Goal: Find specific fact: Find specific fact

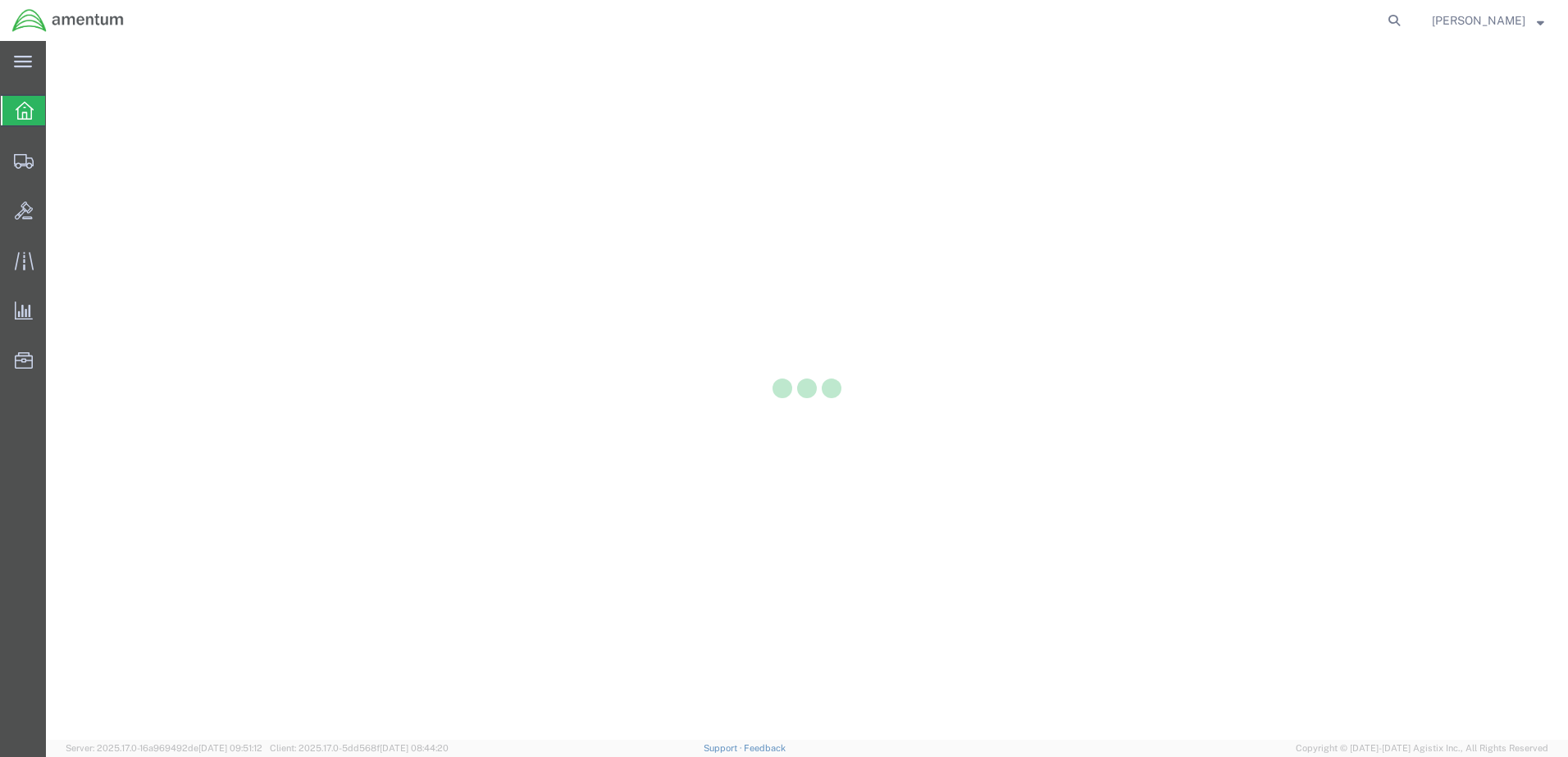
drag, startPoint x: 1351, startPoint y: 17, endPoint x: 1337, endPoint y: 19, distance: 14.1
click at [1382, 17] on icon at bounding box center [1393, 20] width 23 height 23
paste input "324794"
click at [912, 16] on input "324794" at bounding box center [1133, 20] width 499 height 39
drag, startPoint x: 912, startPoint y: 16, endPoint x: 848, endPoint y: 18, distance: 64.0
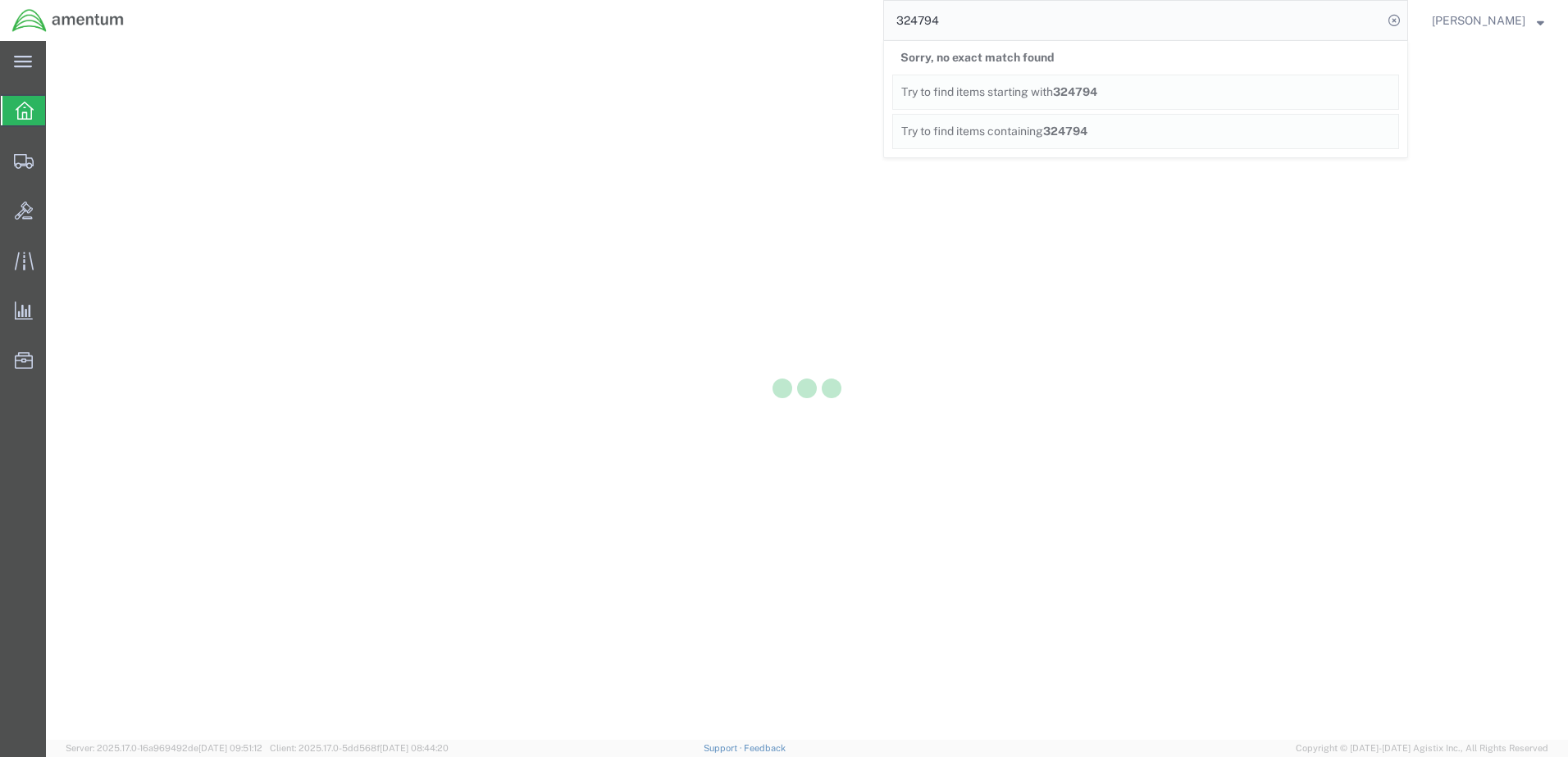
click at [884, 18] on input "324794" at bounding box center [1133, 20] width 499 height 39
paste input "6"
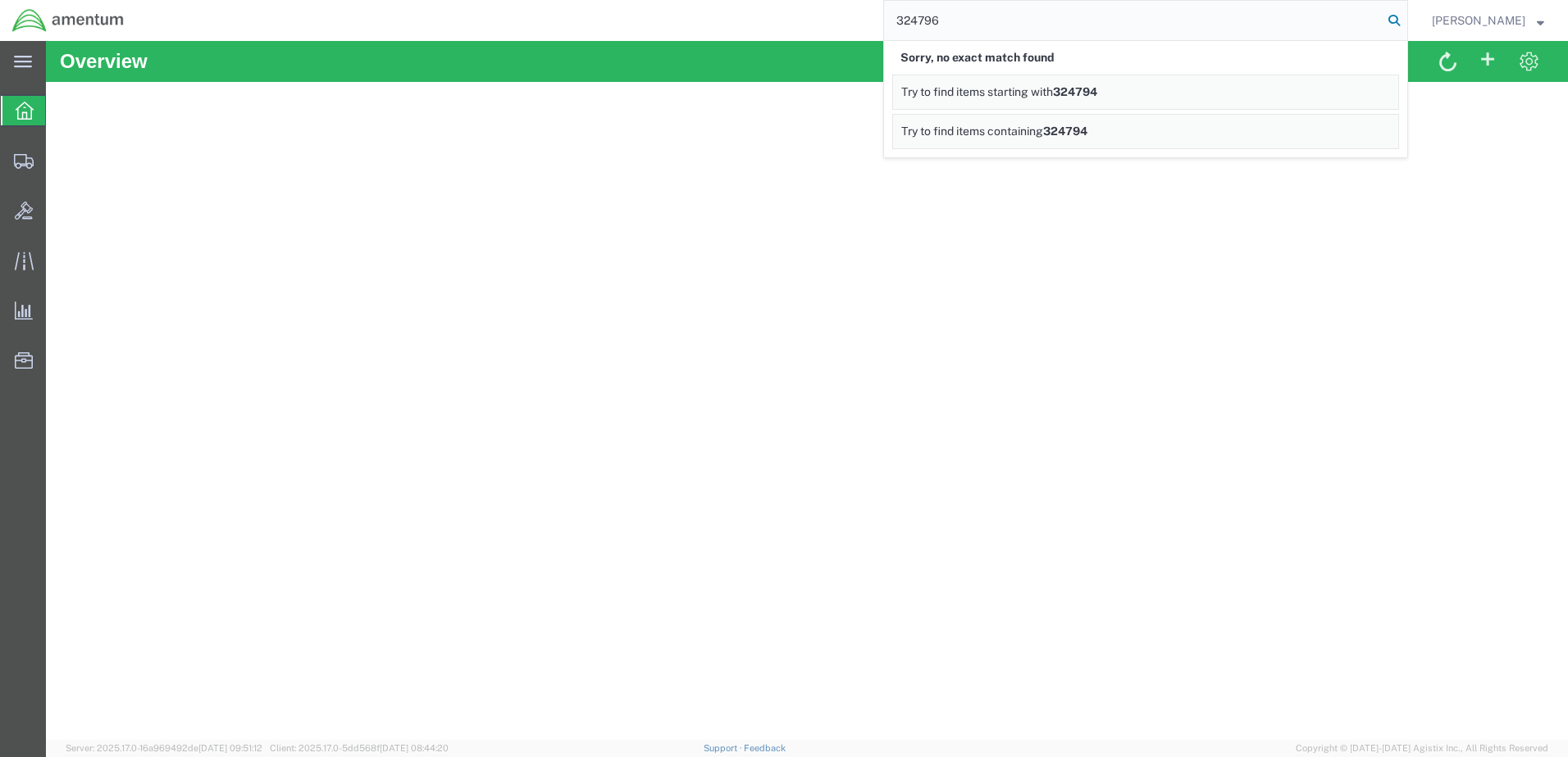
click at [1382, 18] on icon at bounding box center [1393, 20] width 23 height 23
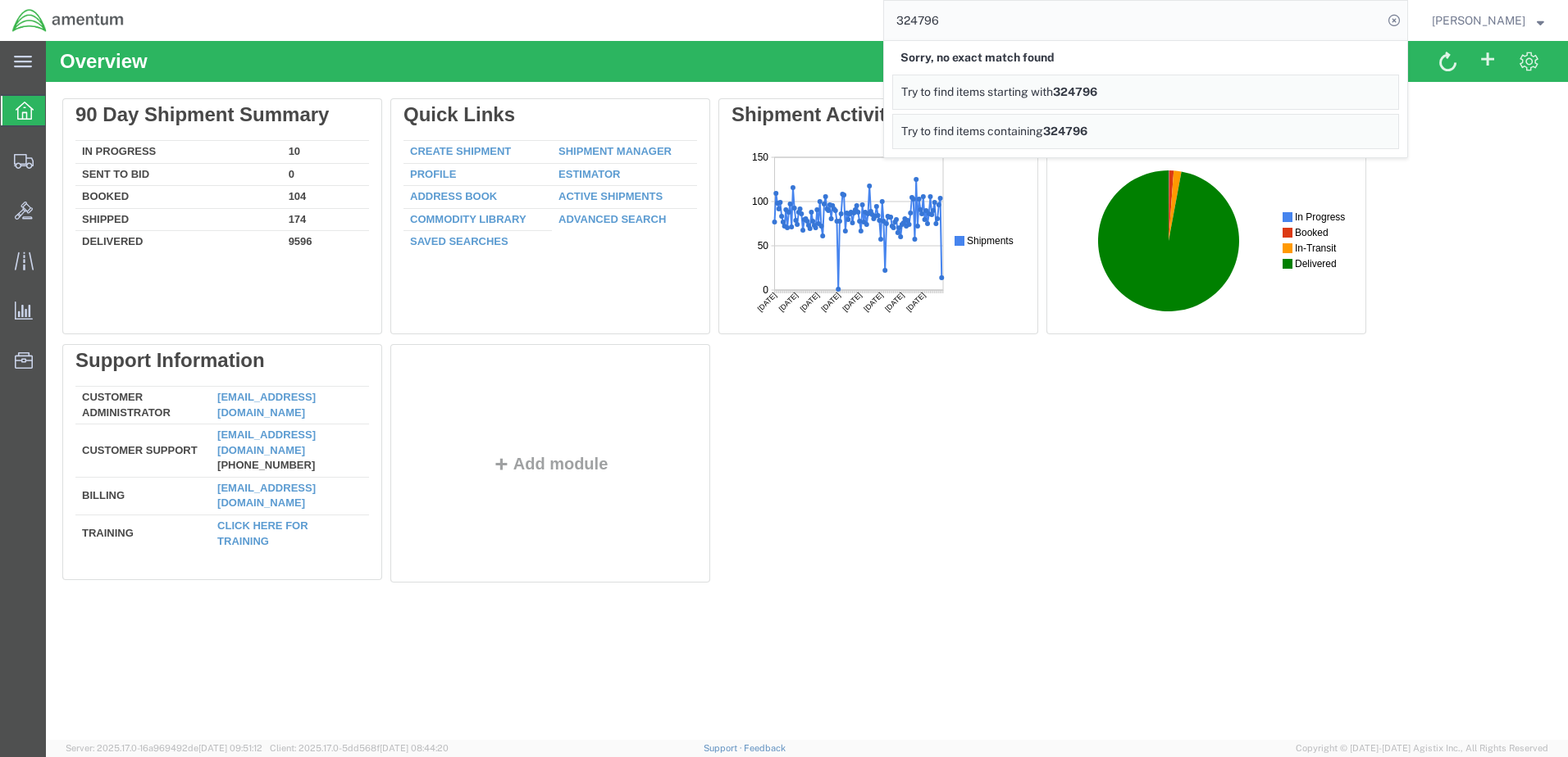
drag, startPoint x: 900, startPoint y: 20, endPoint x: 874, endPoint y: 17, distance: 26.2
click at [835, 17] on div "324796 Sorry, no exact match found Try to find items starting with 324796 Try t…" at bounding box center [772, 20] width 1271 height 41
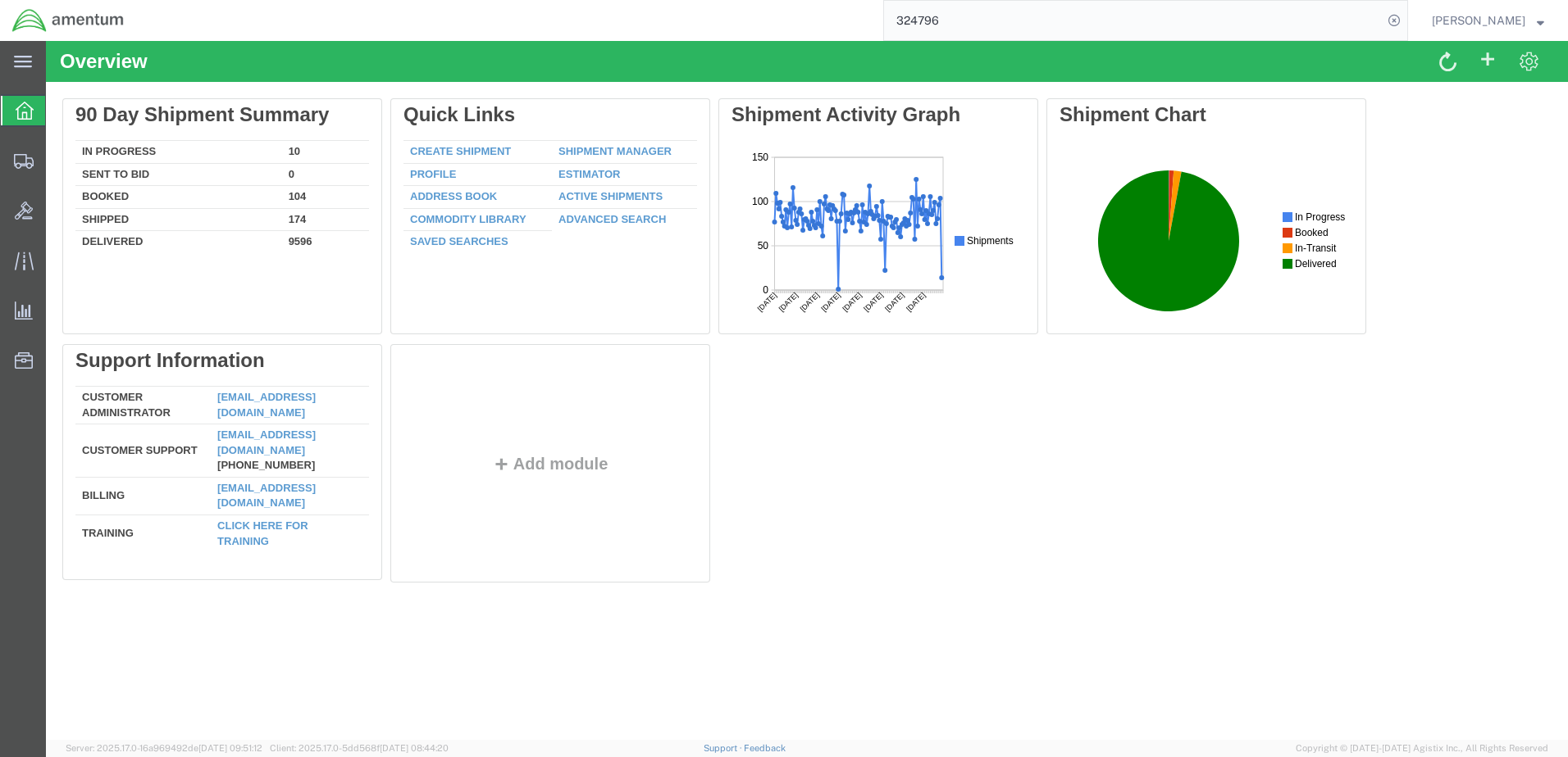
paste input "94618"
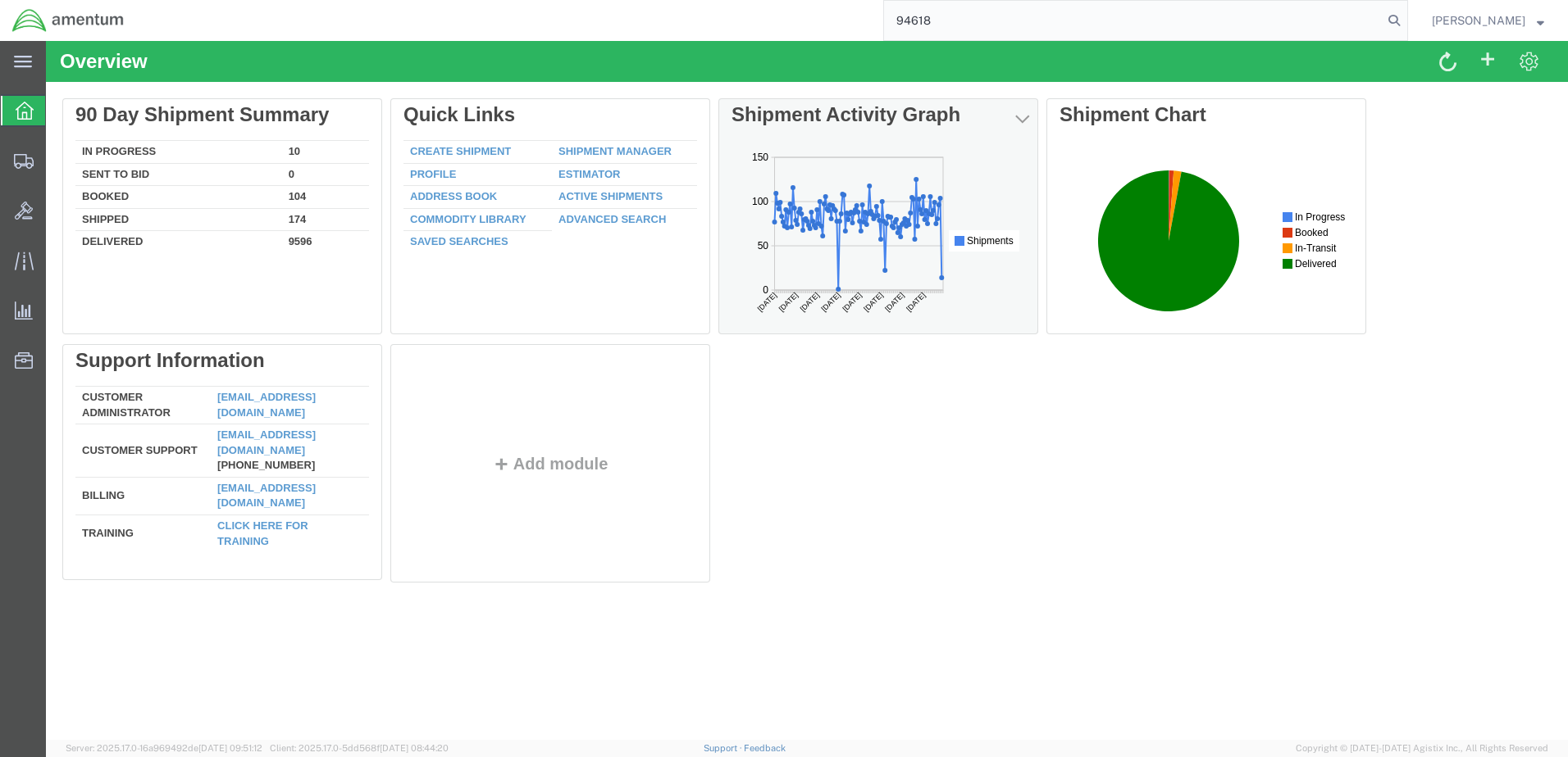
type input "94618"
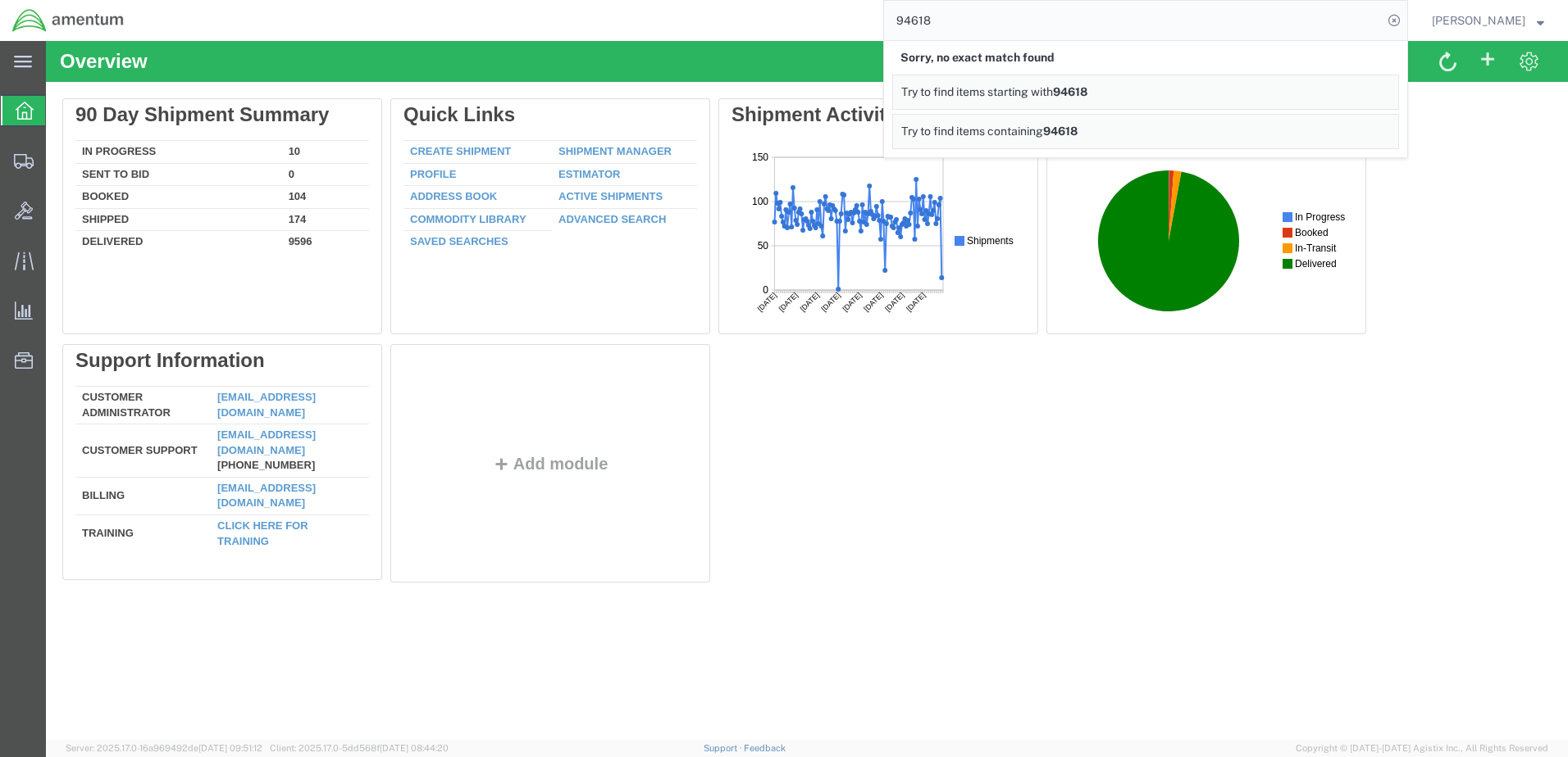
drag, startPoint x: 892, startPoint y: 453, endPoint x: 907, endPoint y: 456, distance: 15.3
click at [893, 454] on div "Delete 90 Day Shipment Summary In Progress 10 Sent To Bid 0 Booked 104 Shipped …" at bounding box center [806, 344] width 1489 height 491
